Goal: Task Accomplishment & Management: Manage account settings

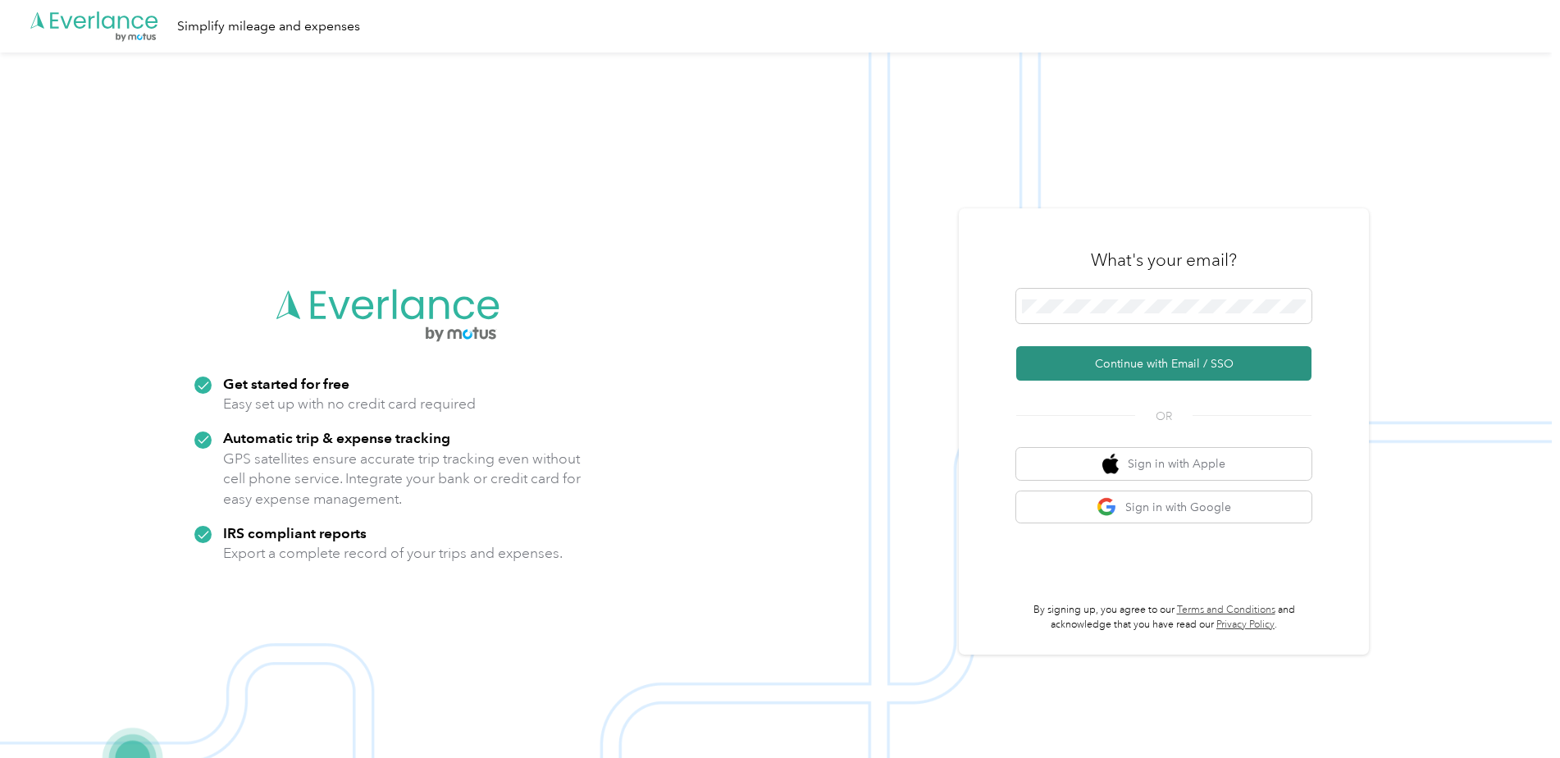
click at [1189, 358] on button "Continue with Email / SSO" at bounding box center [1163, 363] width 295 height 34
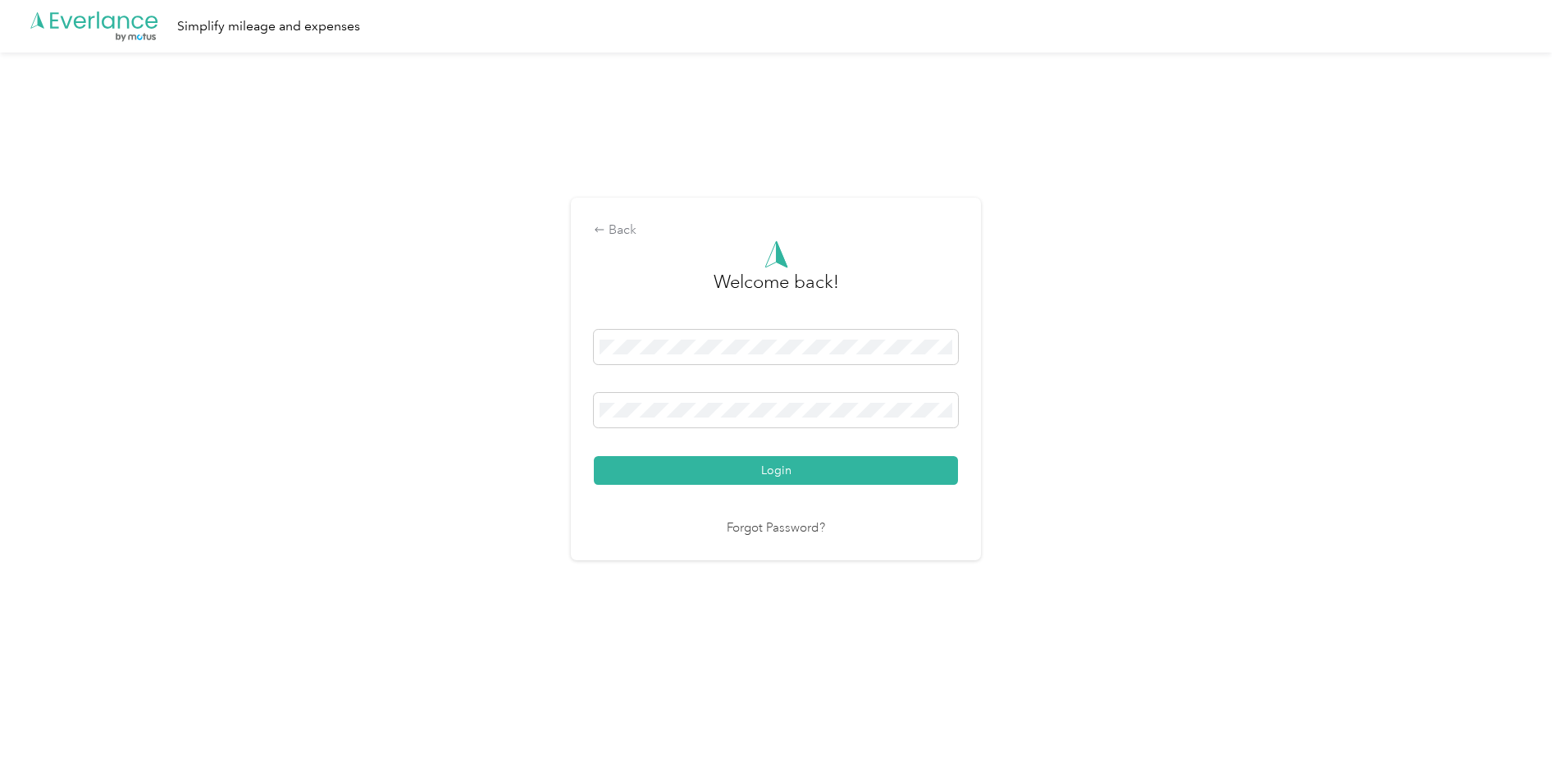
click at [594, 456] on button "Login" at bounding box center [776, 470] width 364 height 29
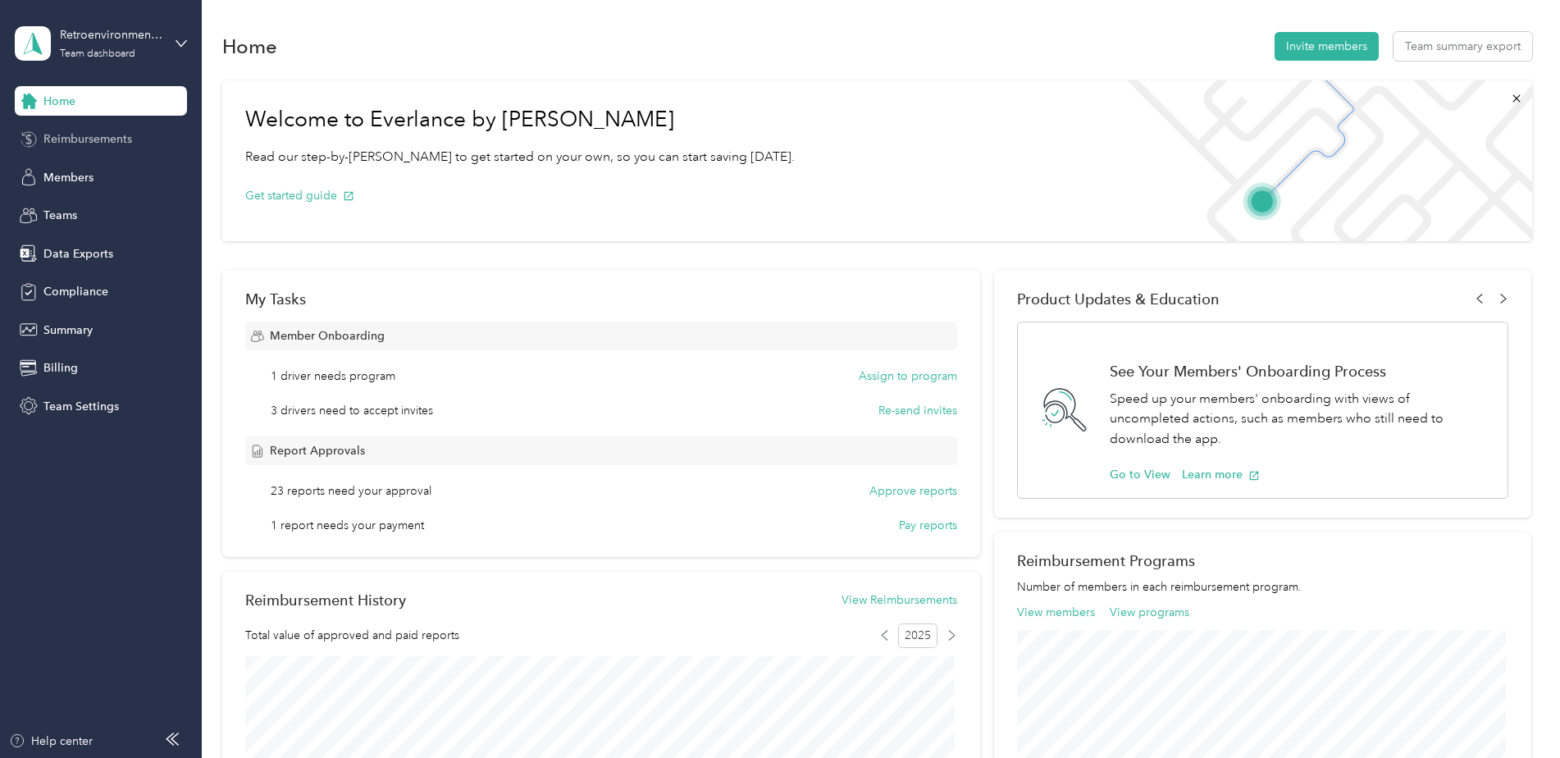
click at [118, 137] on span "Reimbursements" at bounding box center [87, 138] width 89 height 17
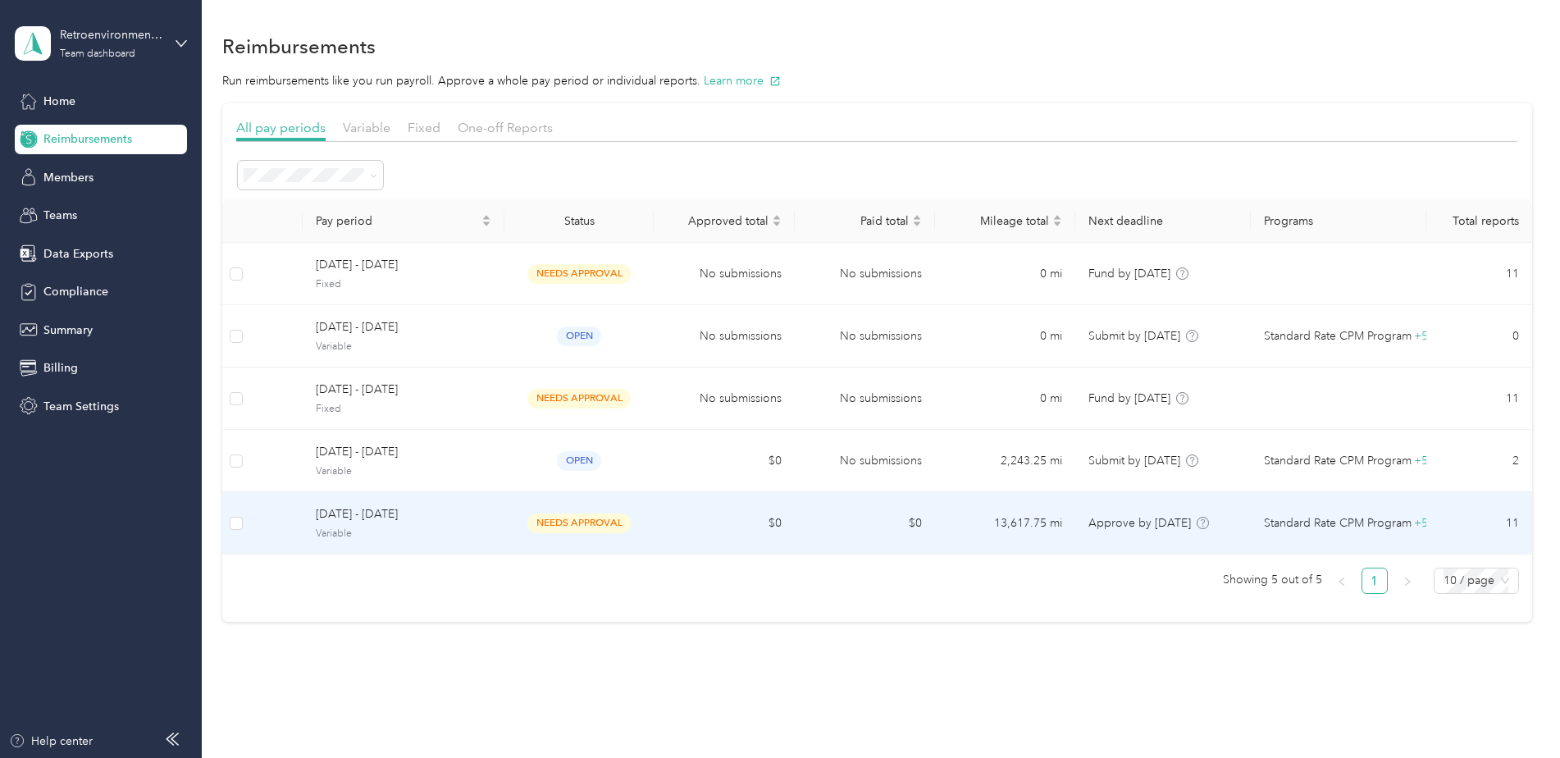
click at [575, 523] on span "needs approval" at bounding box center [578, 522] width 103 height 19
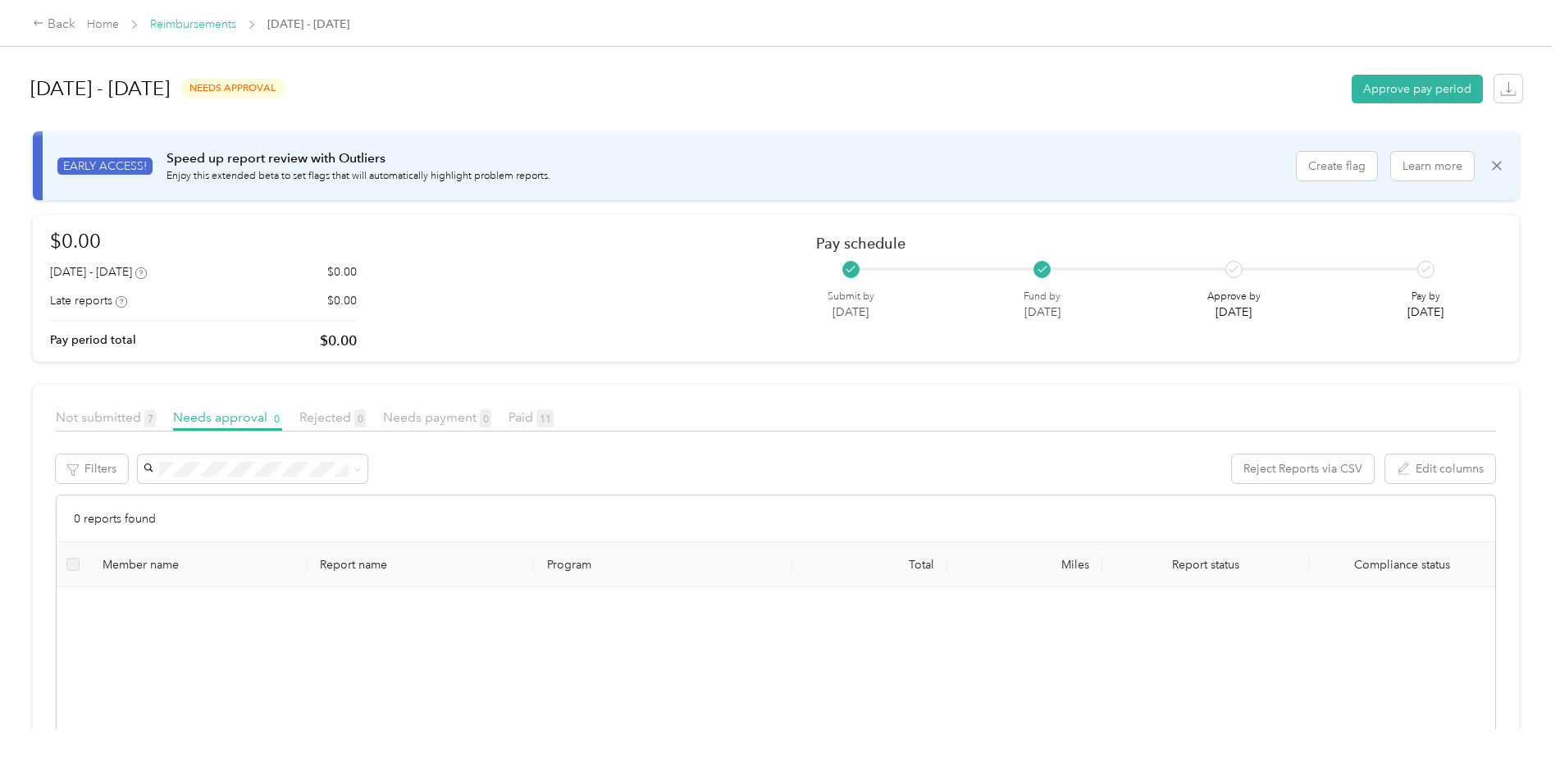
click at [205, 27] on link "Reimbursements" at bounding box center [193, 24] width 86 height 14
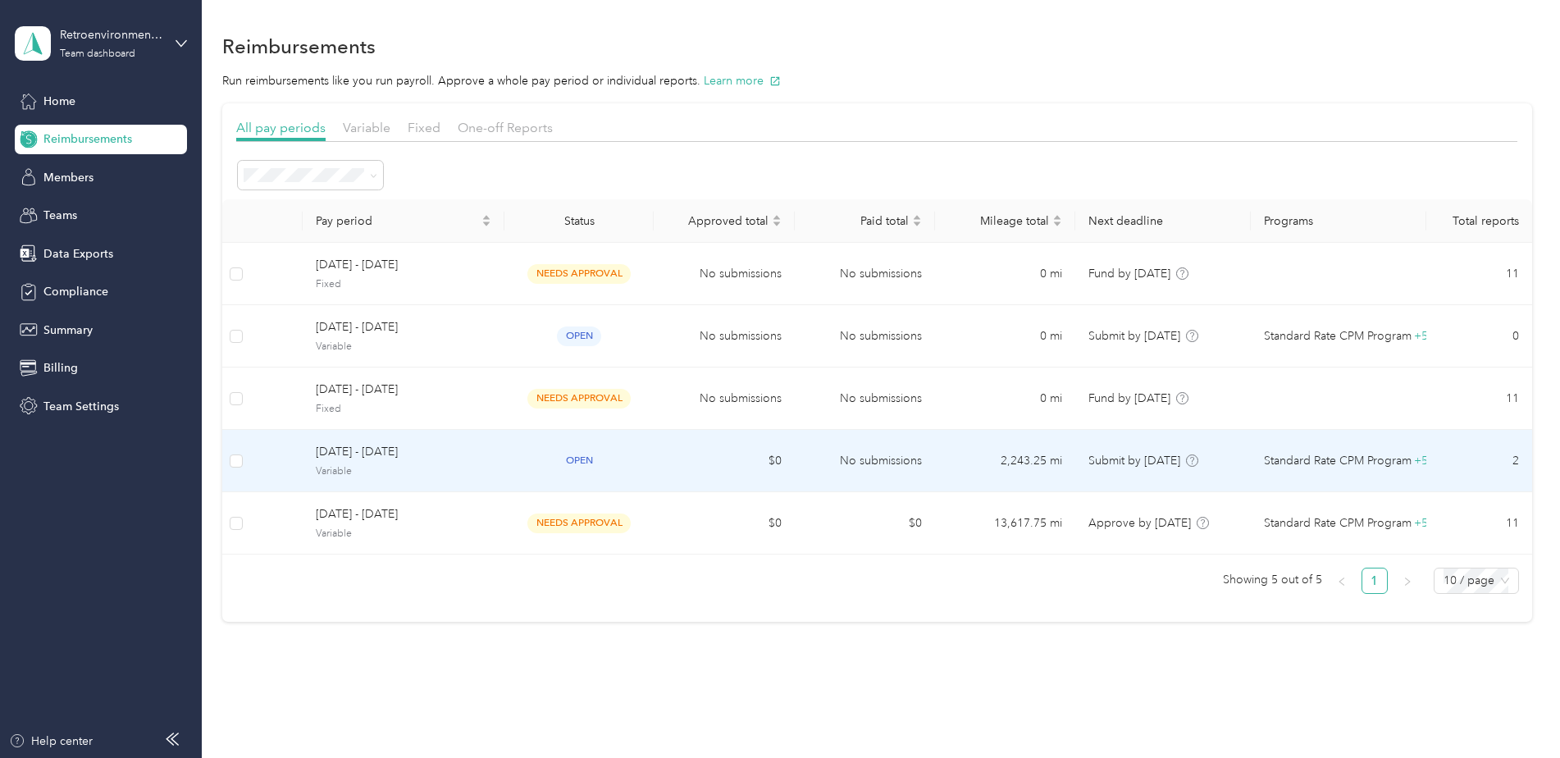
click at [586, 457] on span "open" at bounding box center [579, 460] width 44 height 19
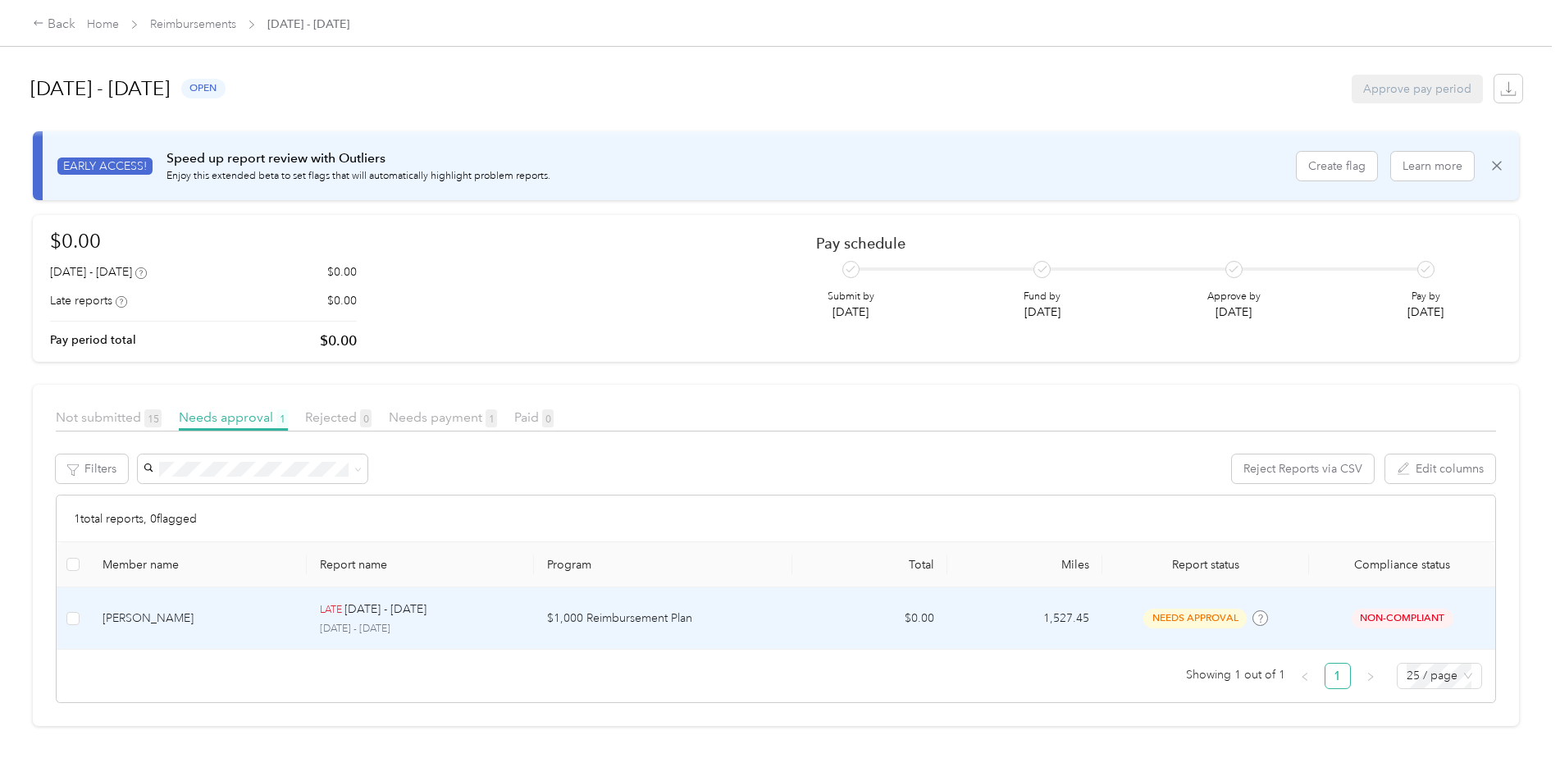
click at [173, 622] on div "[PERSON_NAME]" at bounding box center [198, 618] width 191 height 18
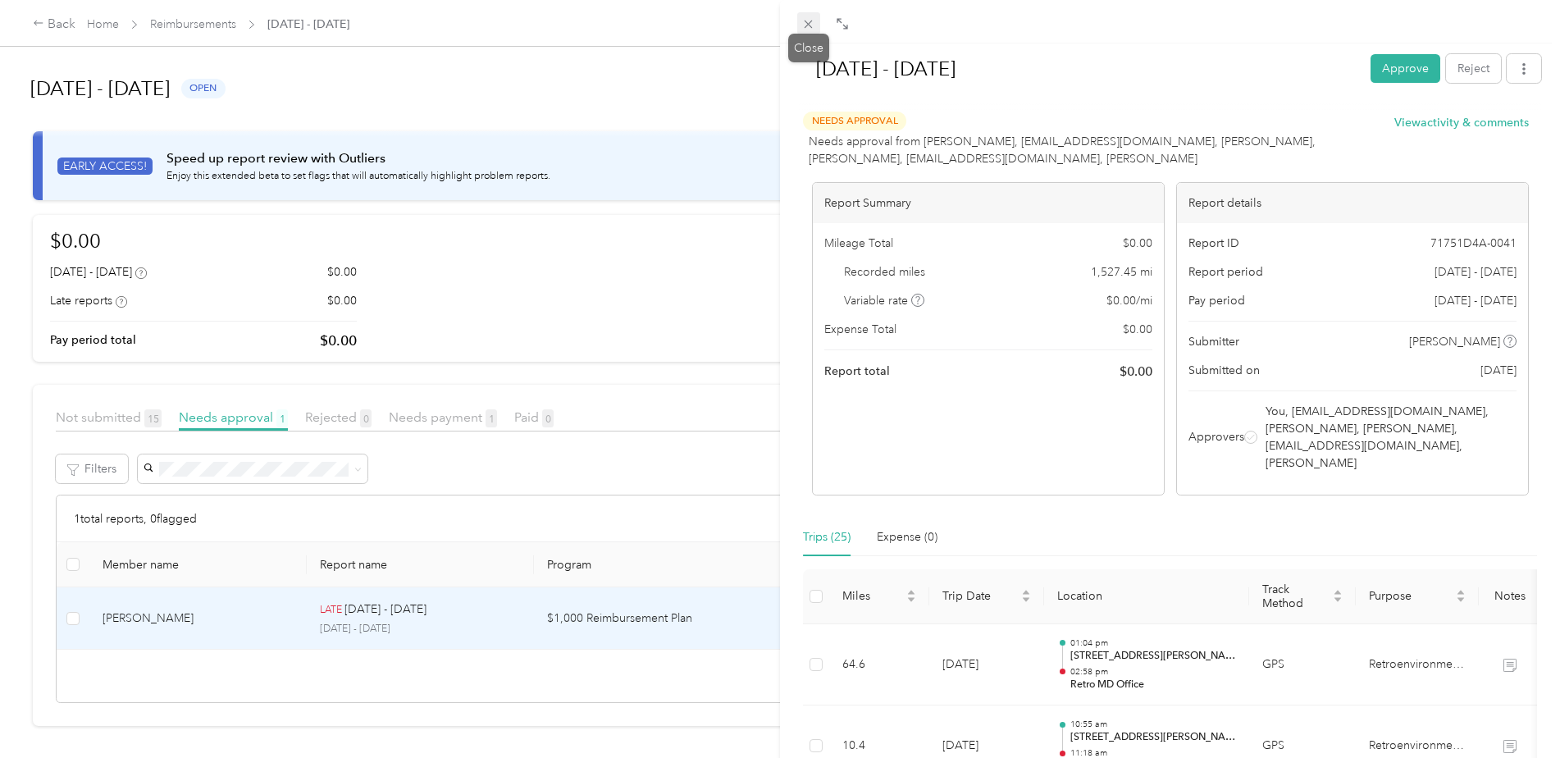
click at [808, 25] on icon at bounding box center [808, 25] width 8 height 8
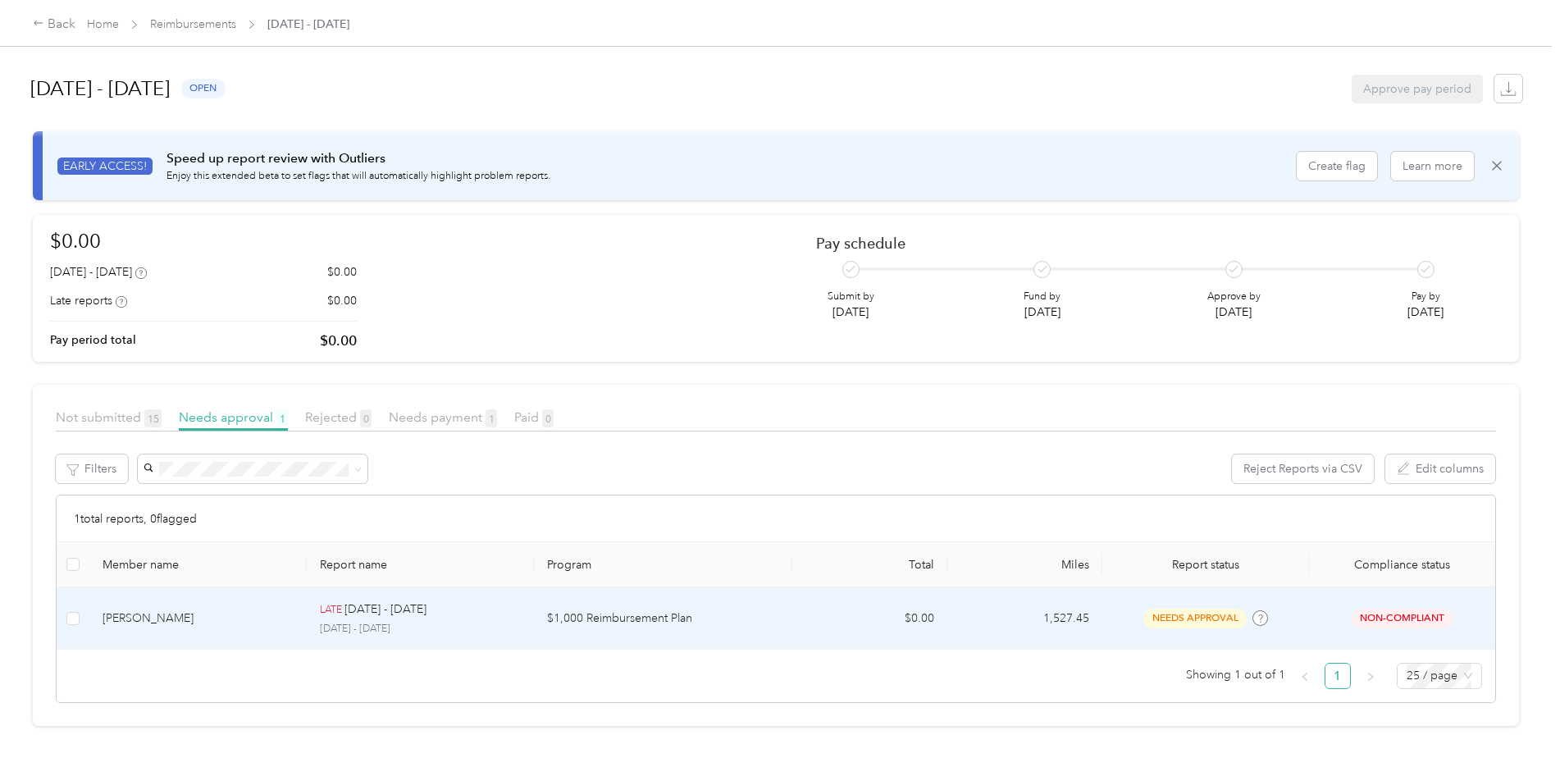
click at [1082, 613] on td "1,527.45" at bounding box center [1024, 618] width 155 height 62
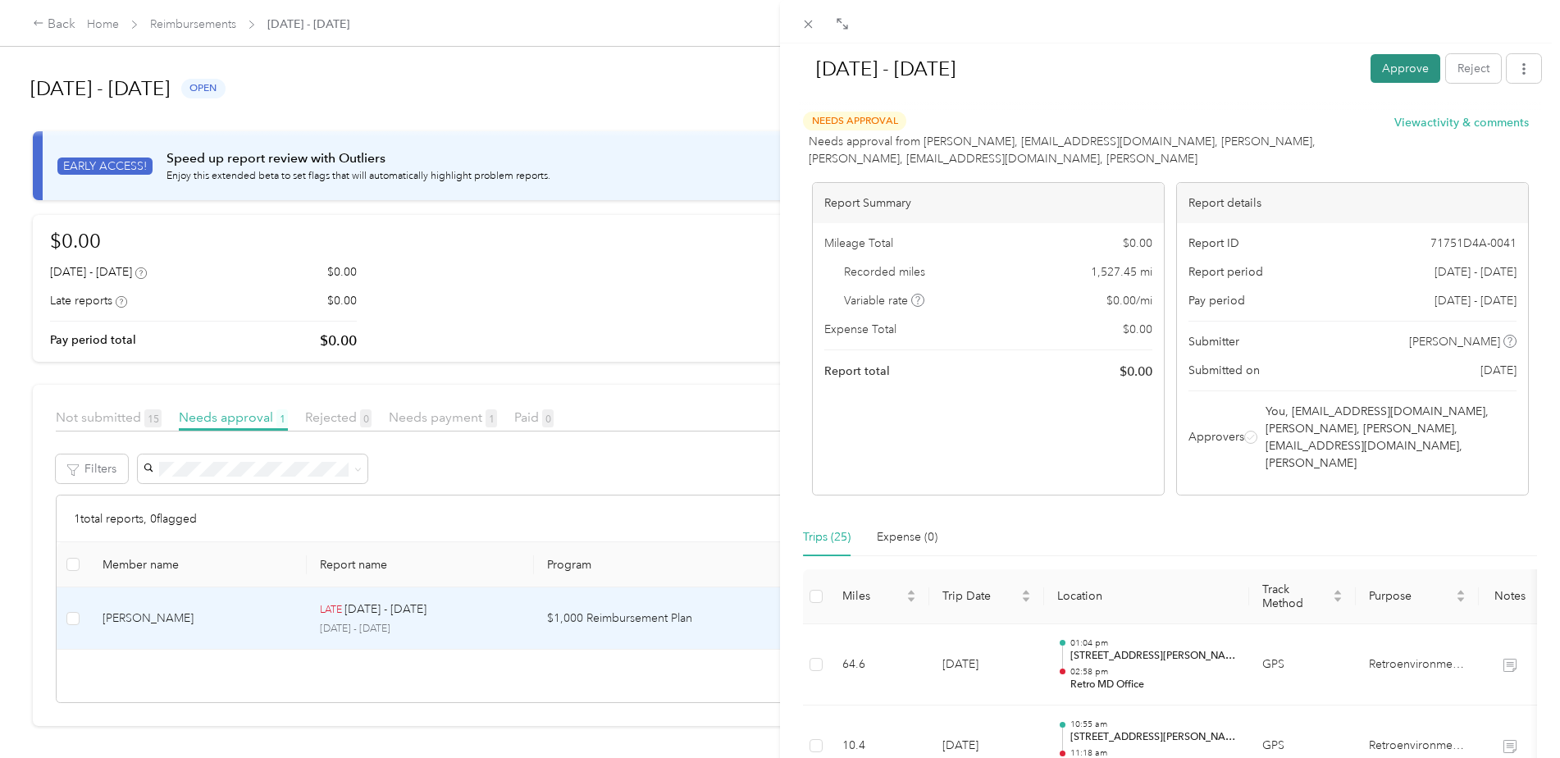
click at [1383, 71] on button "Approve" at bounding box center [1405, 68] width 70 height 29
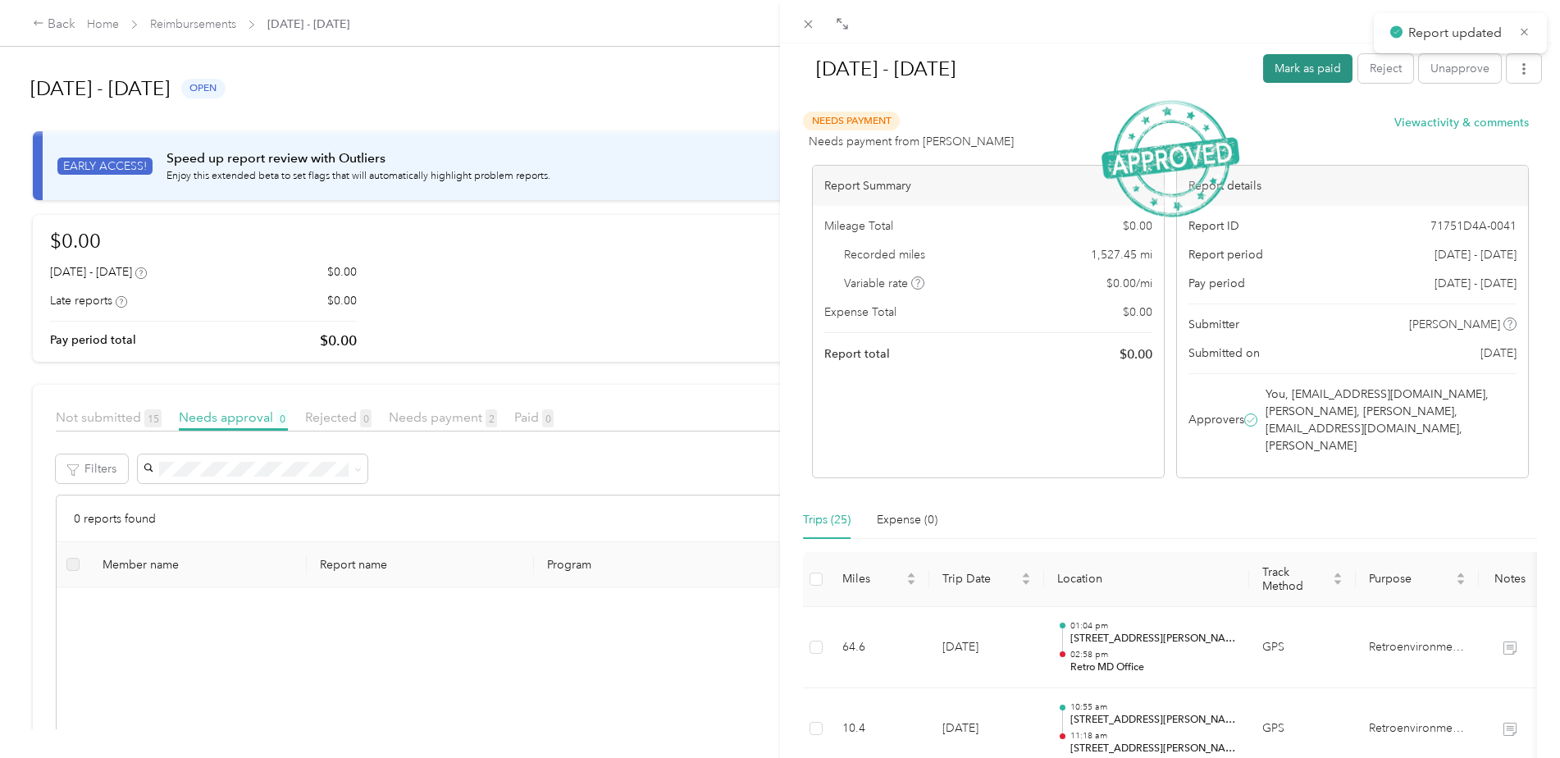
click at [1303, 66] on button "Mark as paid" at bounding box center [1307, 68] width 89 height 29
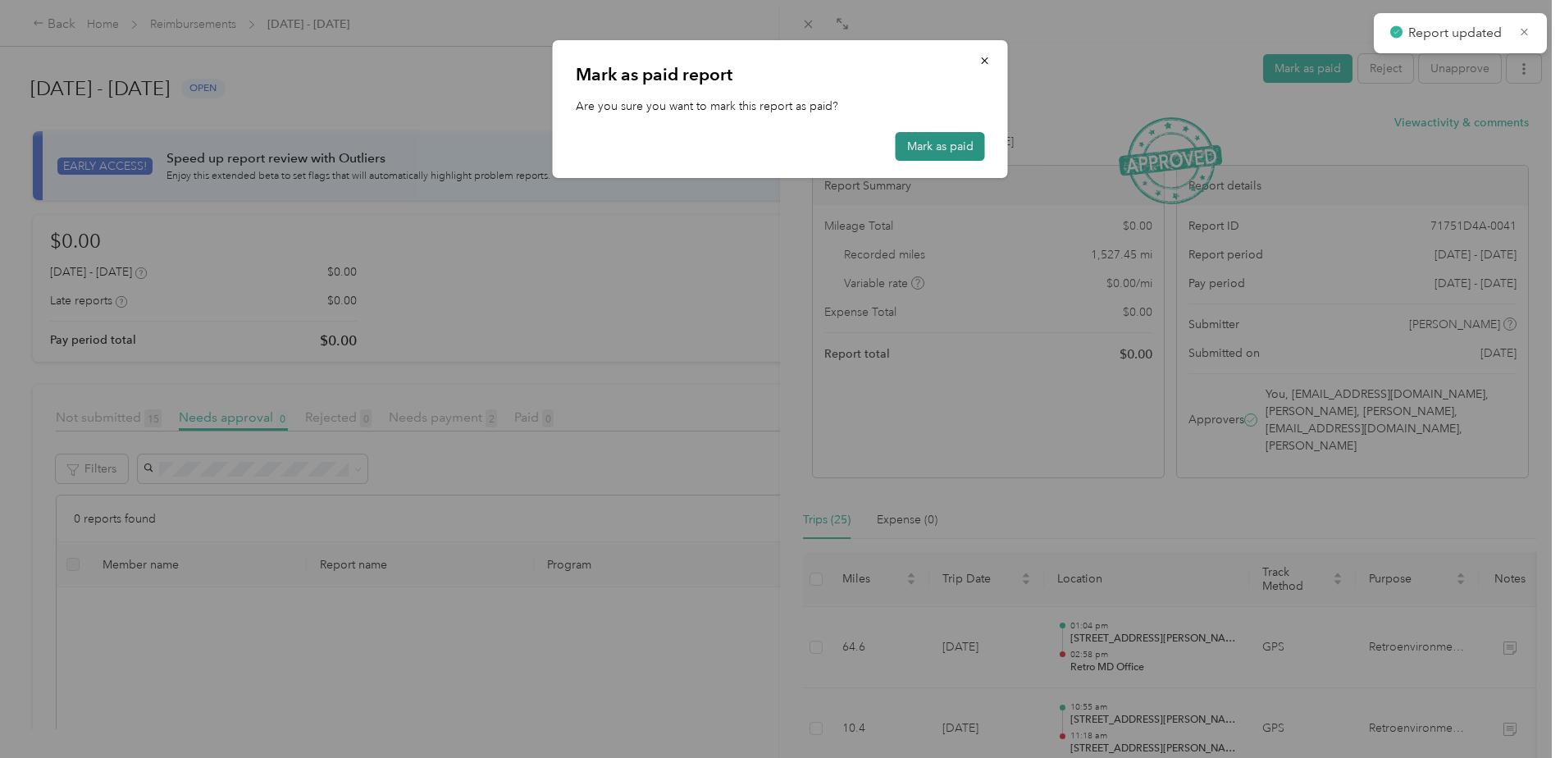
click at [932, 143] on button "Mark as paid" at bounding box center [940, 146] width 89 height 29
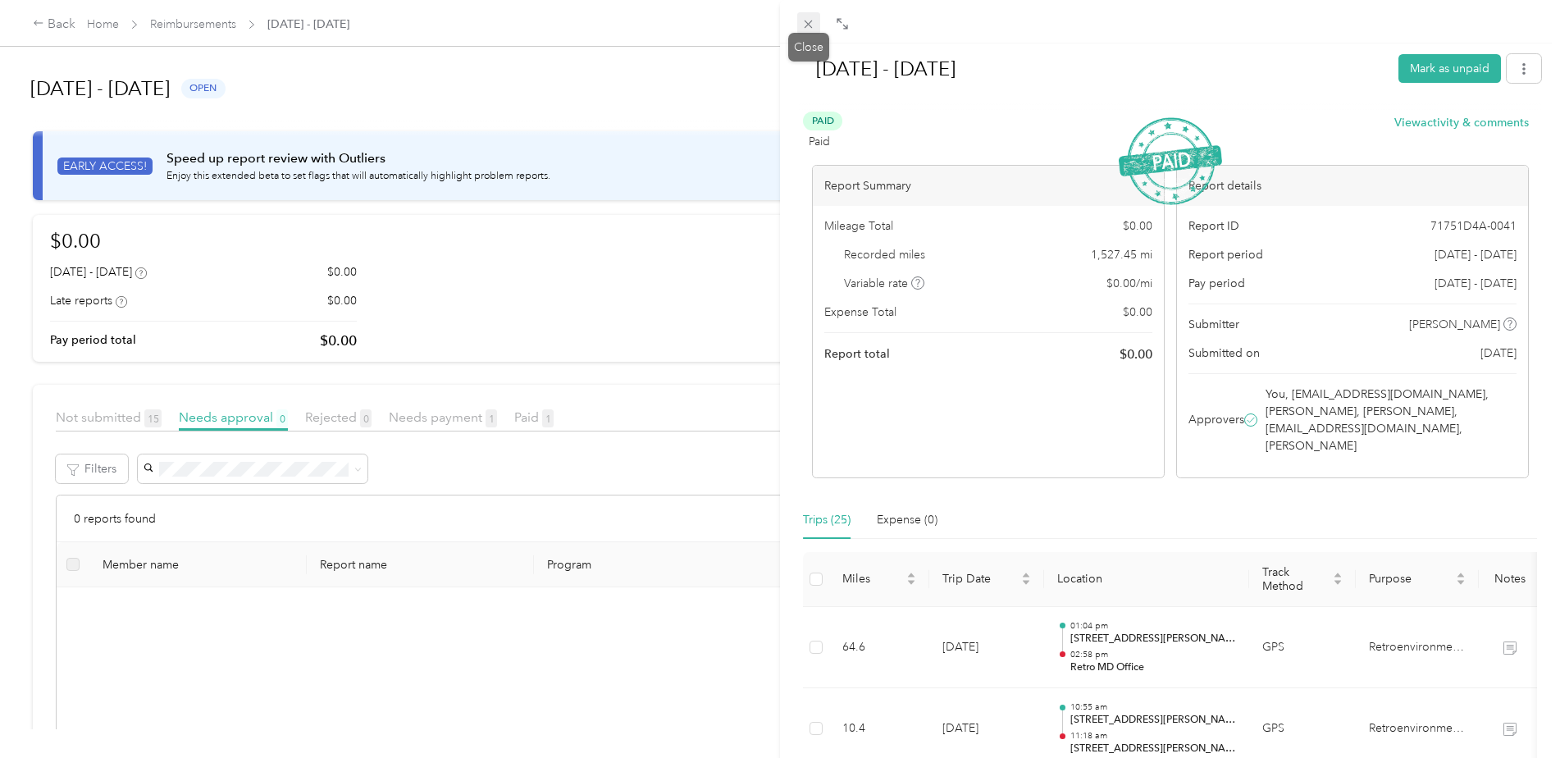
click at [813, 18] on icon at bounding box center [808, 24] width 14 height 14
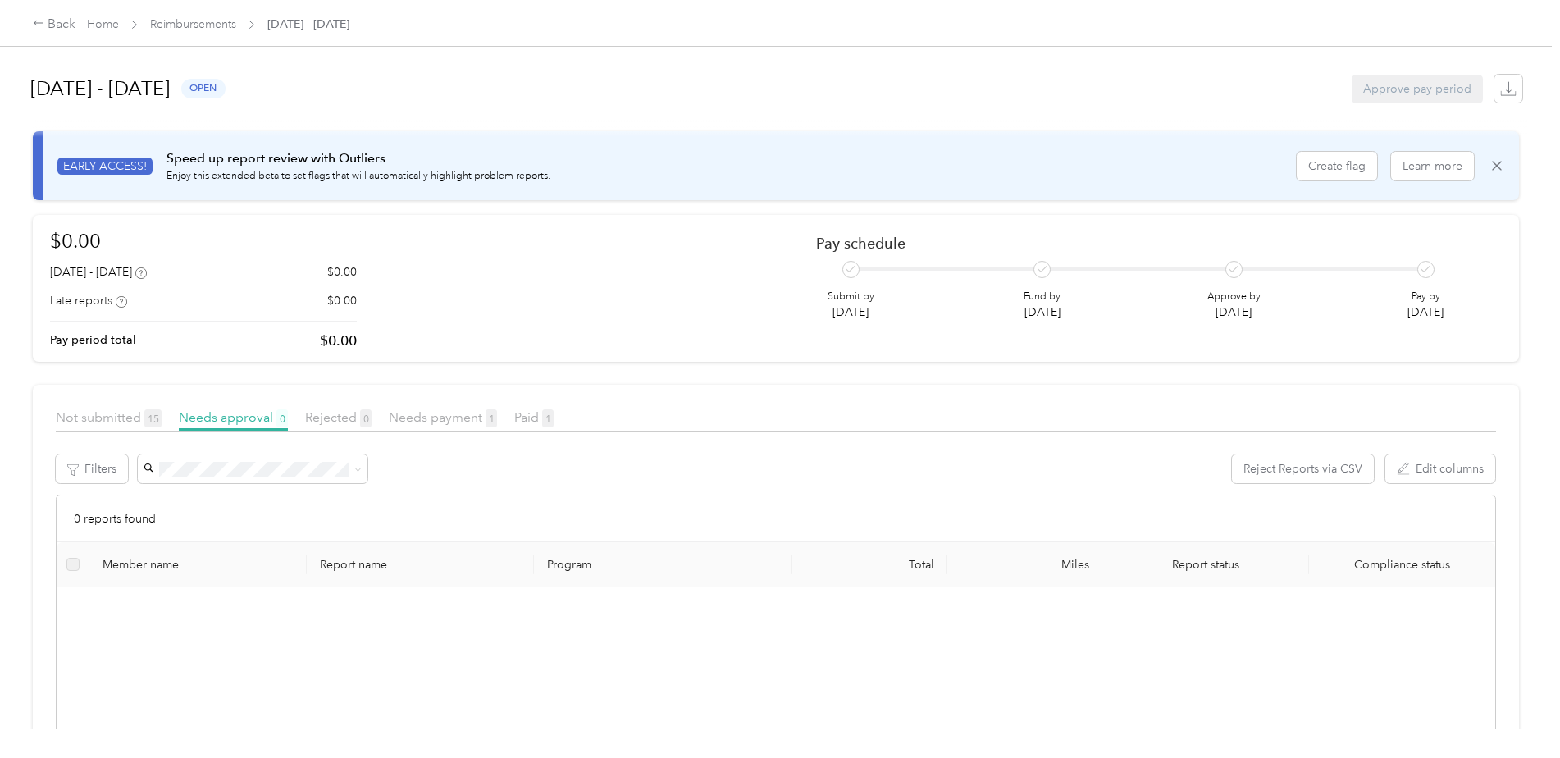
click at [99, 84] on h1 "[DATE] - [DATE]" at bounding box center [99, 88] width 139 height 39
click at [185, 21] on link "Reimbursements" at bounding box center [193, 24] width 86 height 14
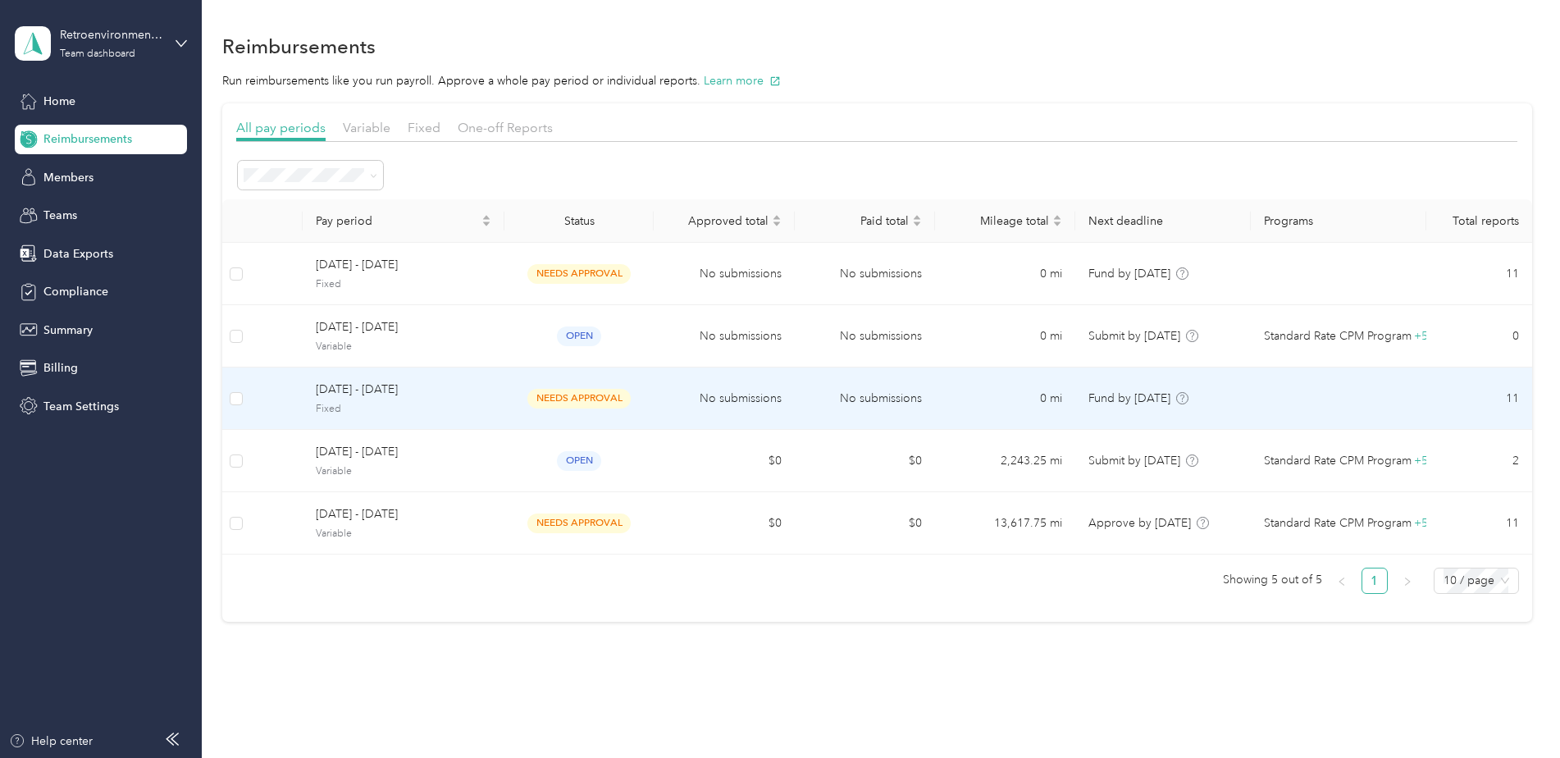
click at [406, 380] on td "[DATE] - [DATE] Fixed" at bounding box center [404, 398] width 202 height 62
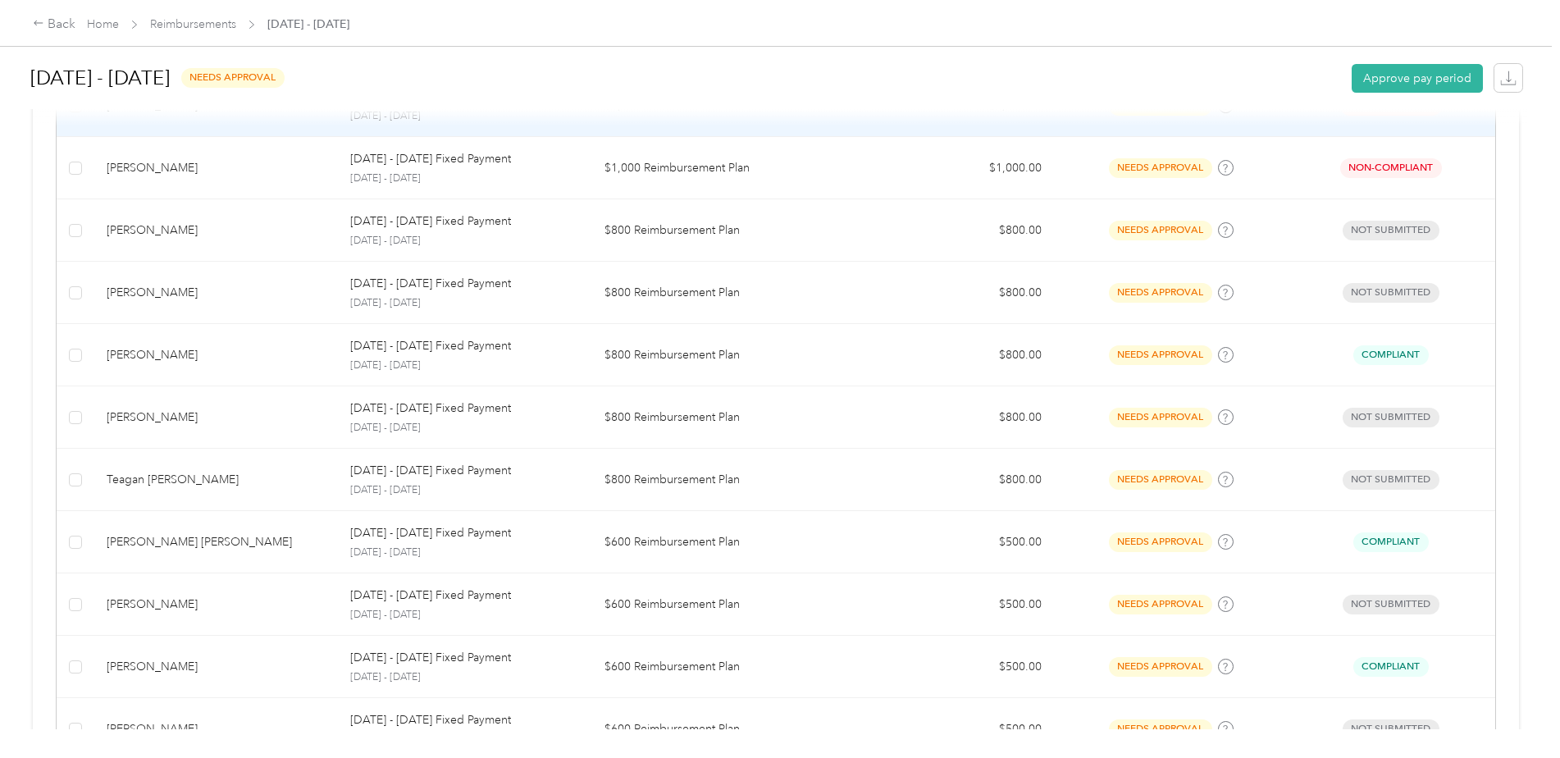
scroll to position [251, 0]
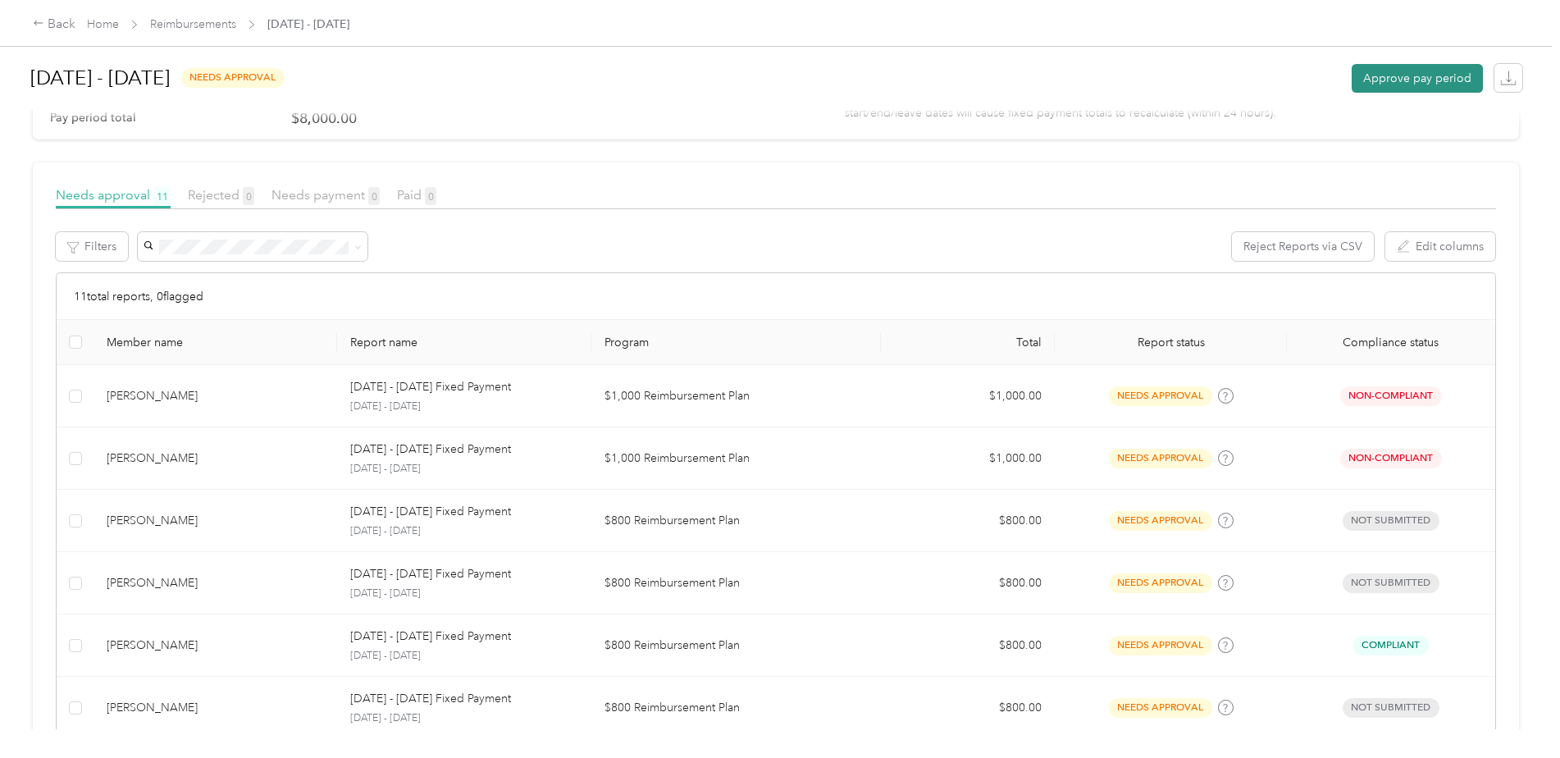
click at [1417, 73] on button "Approve pay period" at bounding box center [1416, 78] width 131 height 29
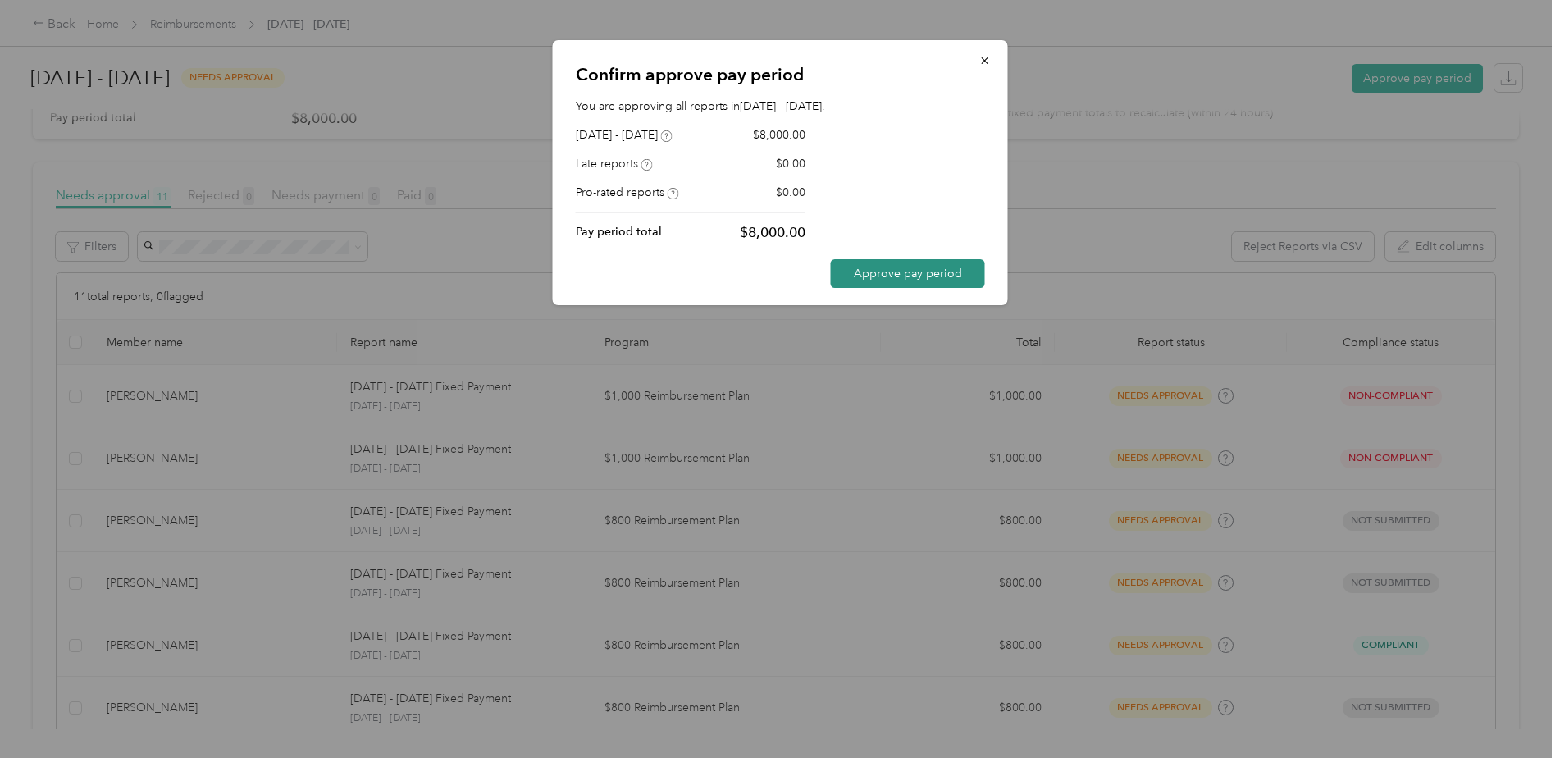
click at [915, 280] on button "Approve pay period" at bounding box center [908, 273] width 154 height 29
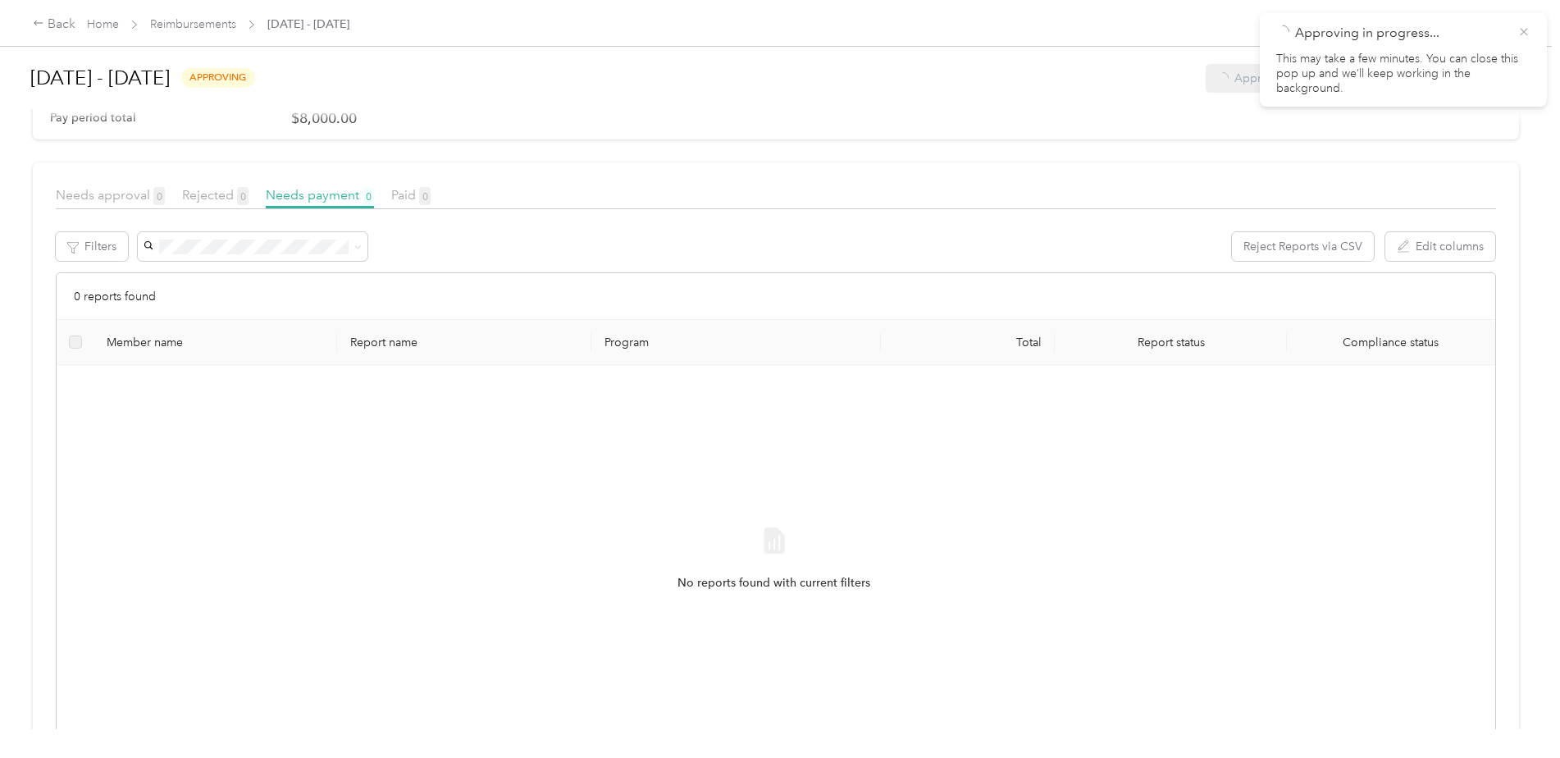
click at [1520, 29] on icon at bounding box center [1523, 31] width 7 height 7
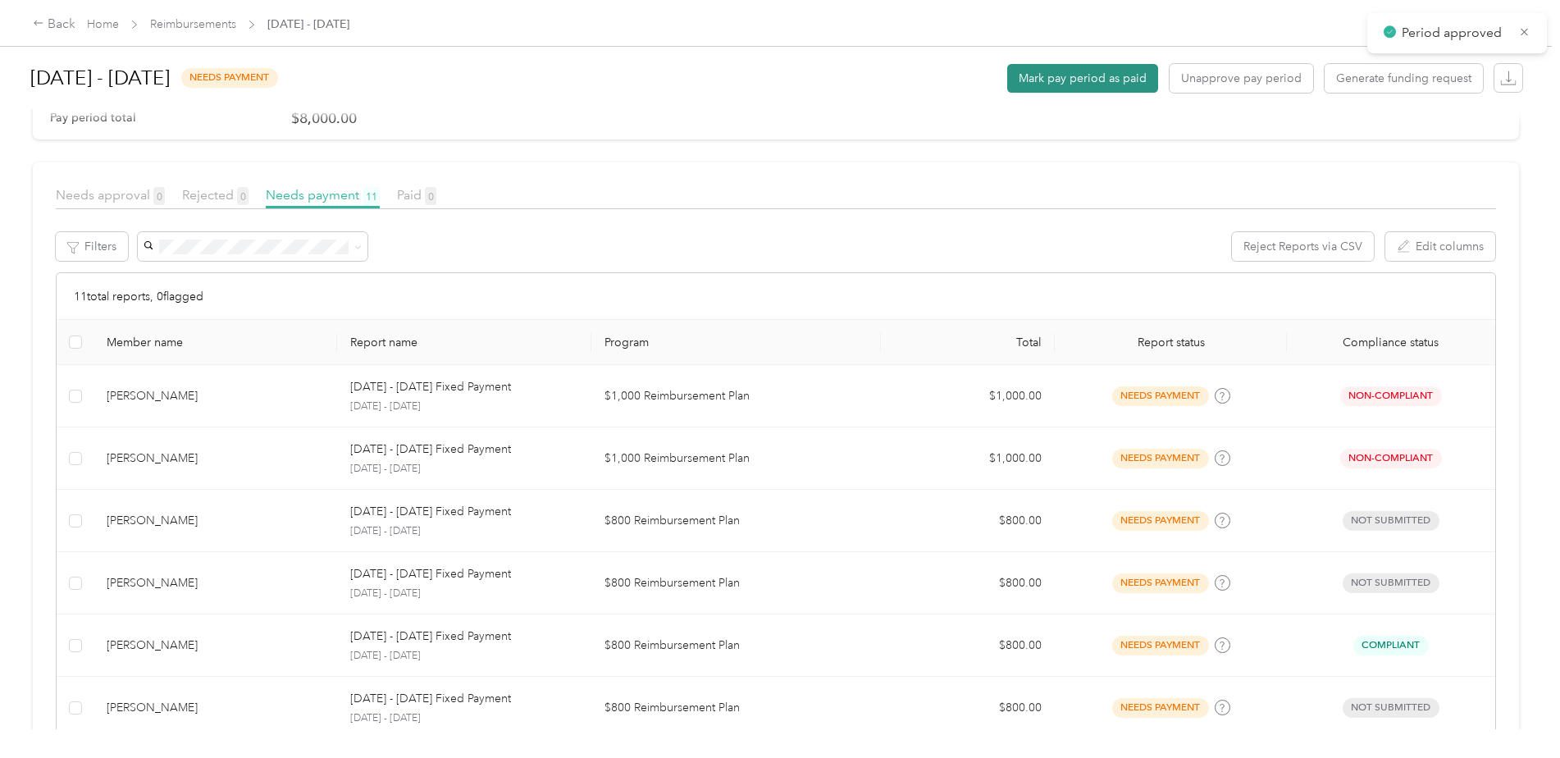
click at [1059, 87] on button "Mark pay period as paid" at bounding box center [1082, 78] width 151 height 29
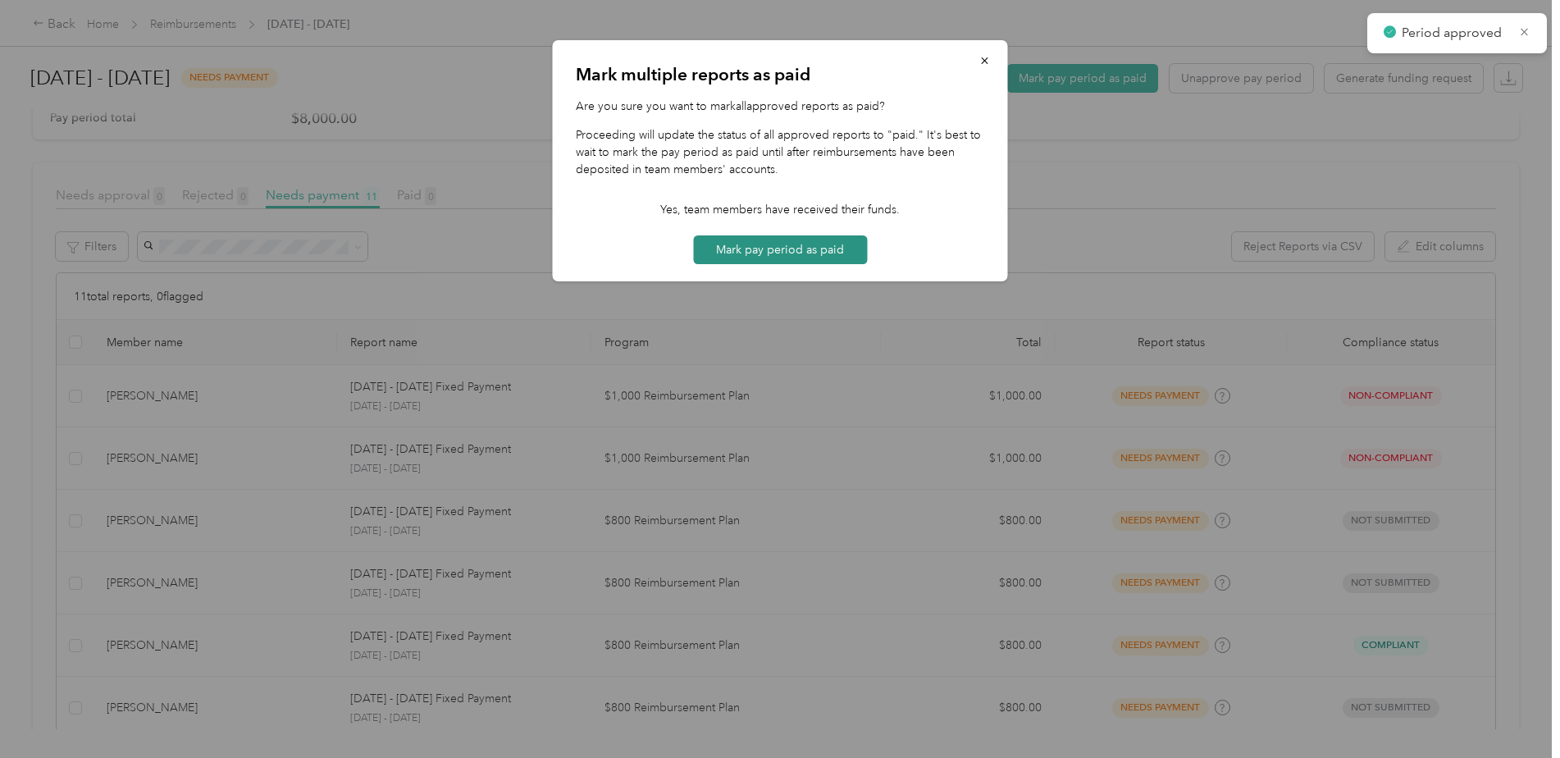
click at [762, 243] on button "Mark pay period as paid" at bounding box center [780, 249] width 174 height 29
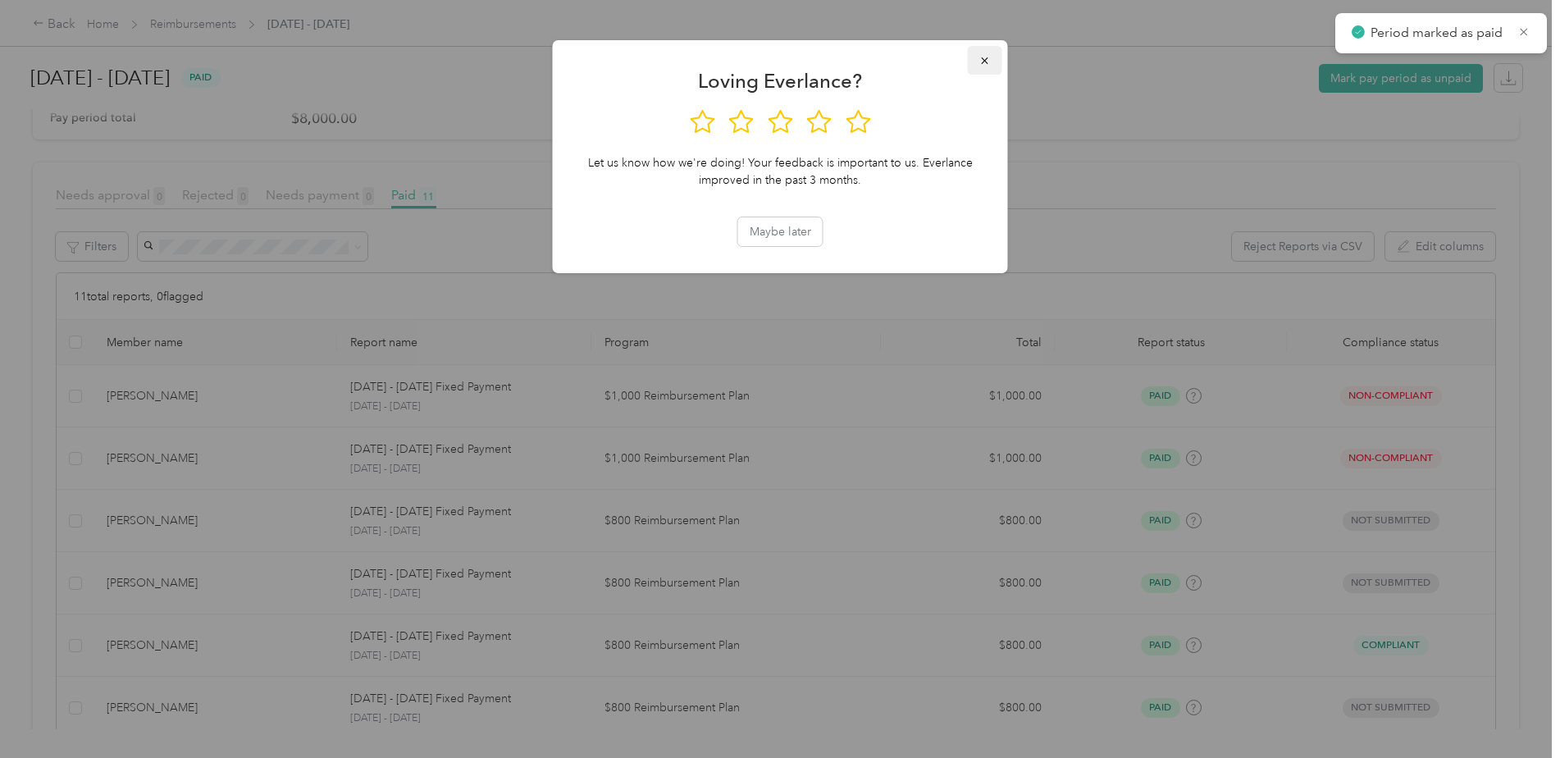
click at [981, 57] on icon "button" at bounding box center [984, 60] width 11 height 11
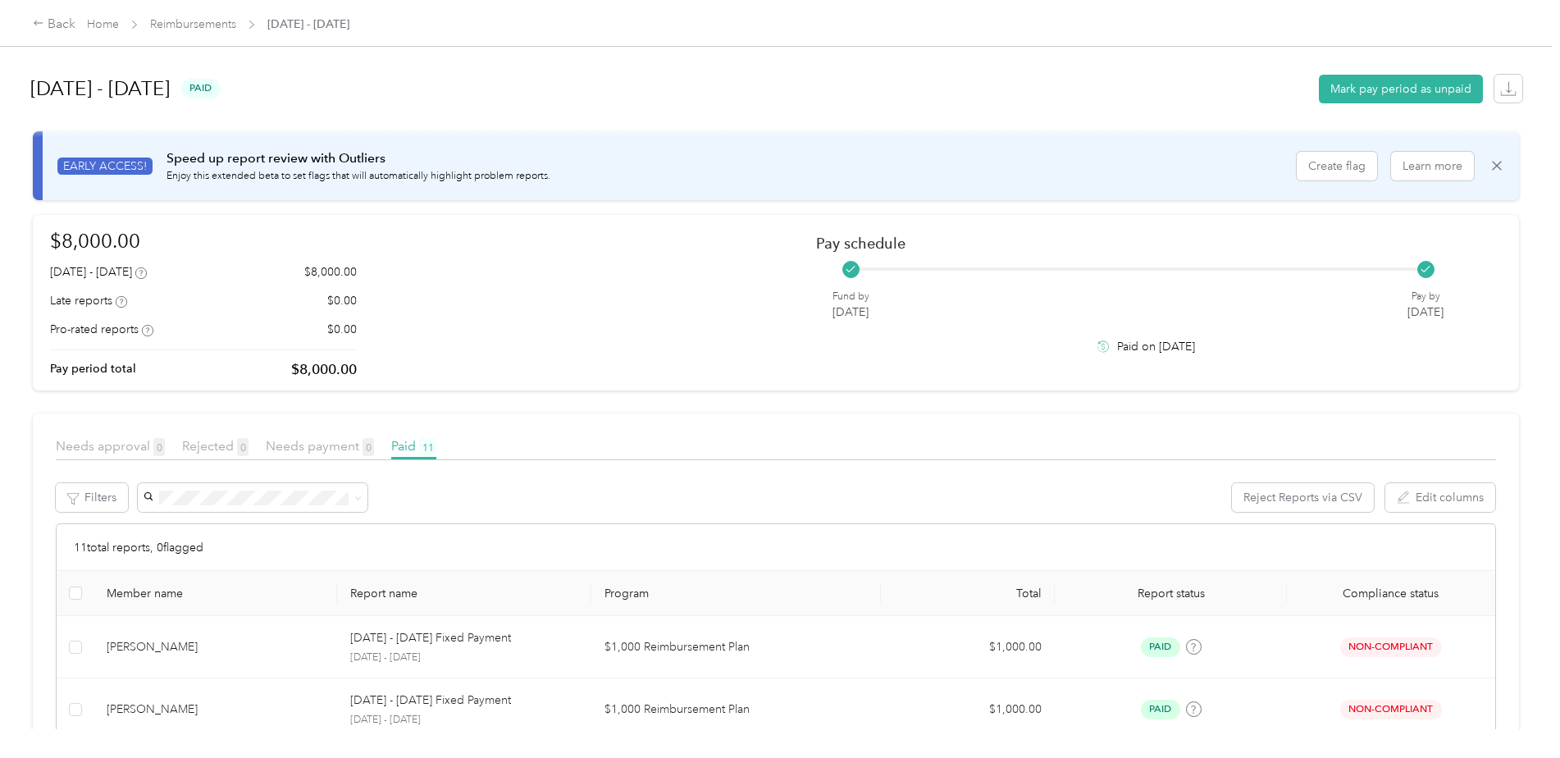
click at [226, 16] on span "Reimbursements" at bounding box center [193, 24] width 86 height 17
click at [212, 25] on link "Reimbursements" at bounding box center [193, 24] width 86 height 14
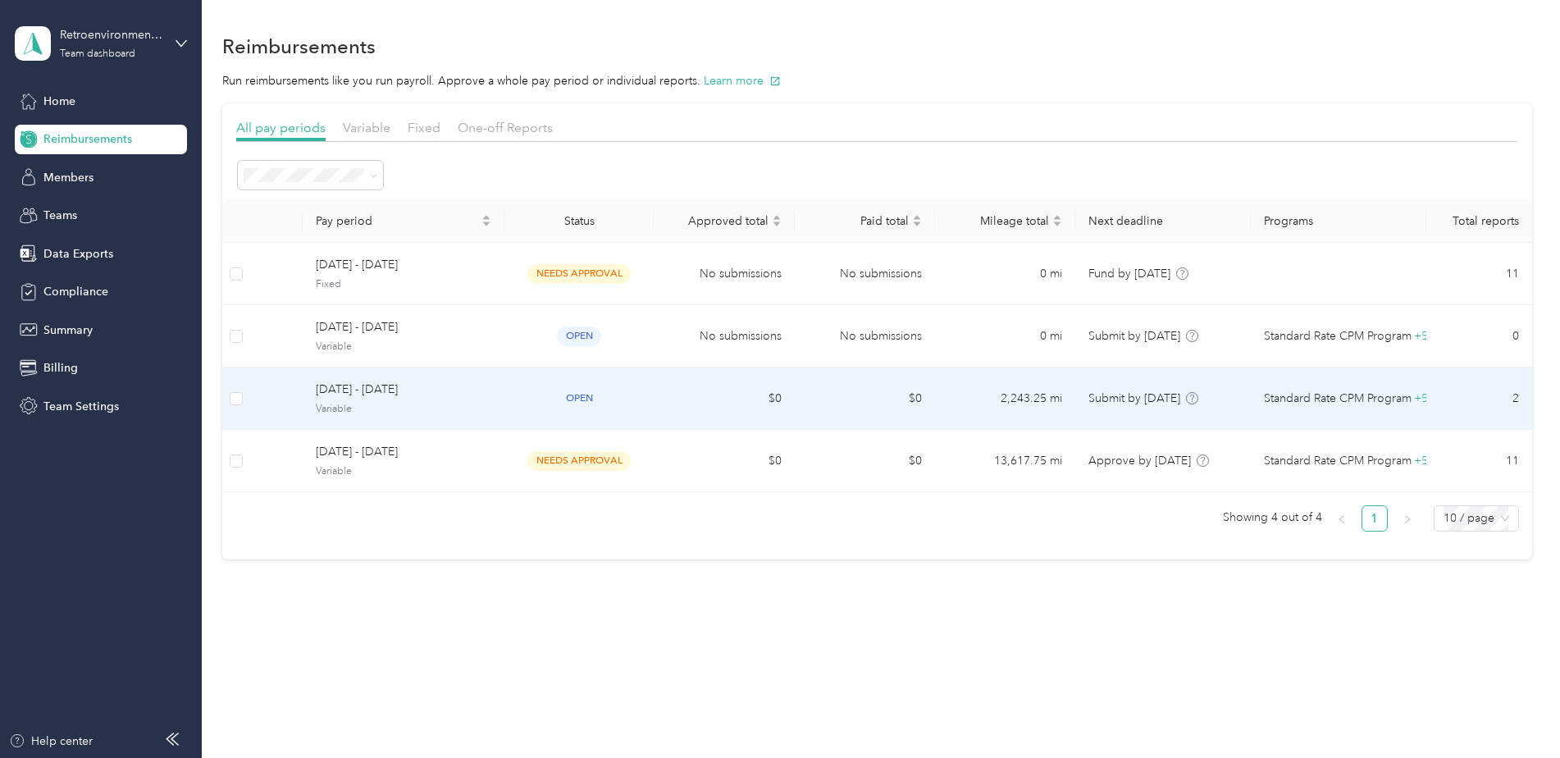
click at [394, 393] on span "[DATE] - [DATE]" at bounding box center [403, 390] width 175 height 18
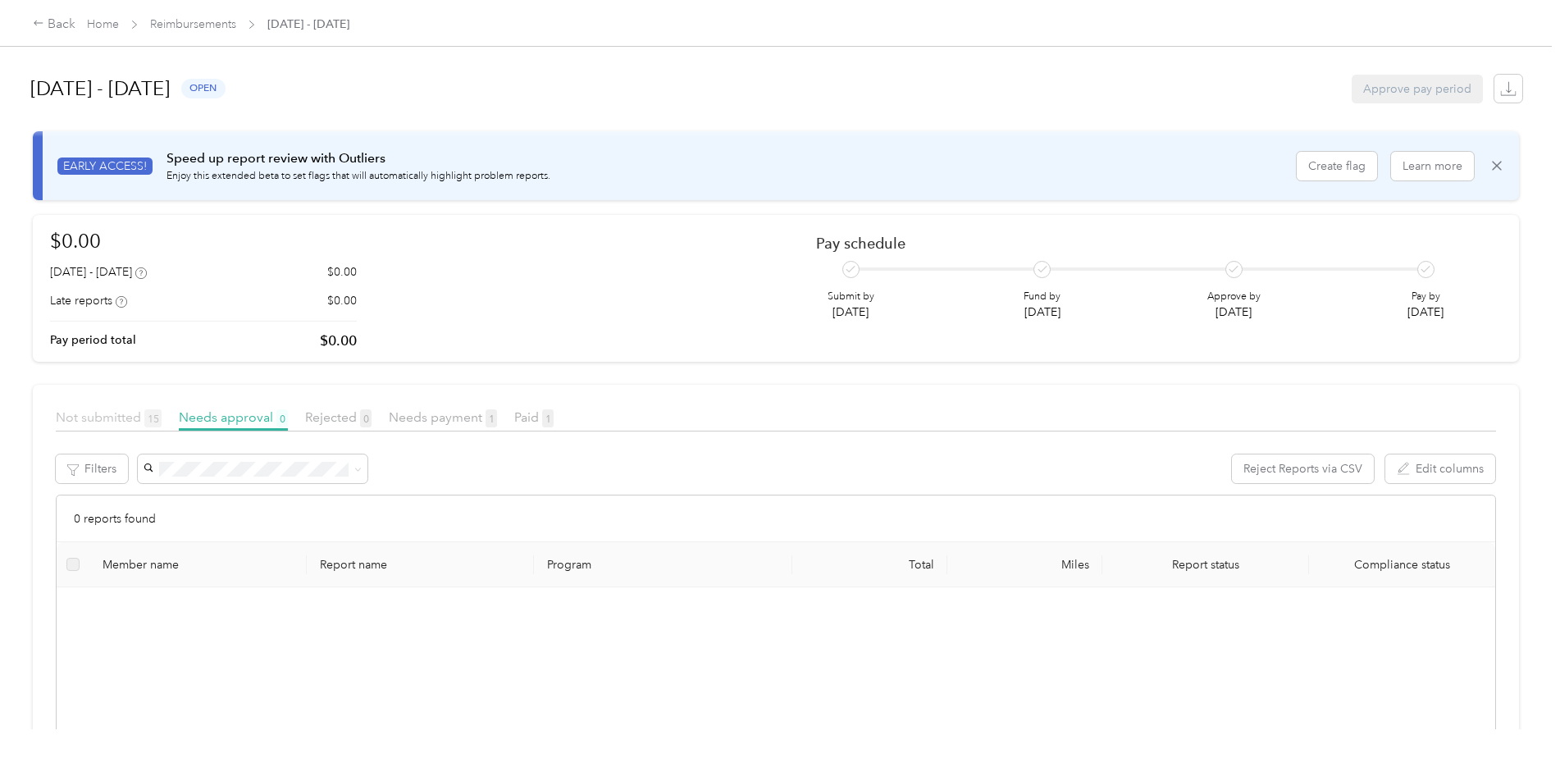
click at [125, 417] on span "Not submitted 15" at bounding box center [109, 417] width 106 height 16
